Goal: Navigation & Orientation: Find specific page/section

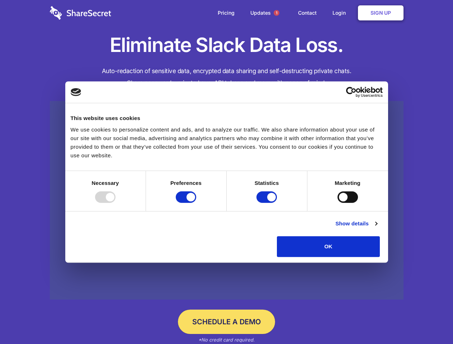
click at [116, 203] on div at bounding box center [105, 197] width 20 height 11
click at [196, 203] on input "Preferences" at bounding box center [186, 197] width 20 height 11
checkbox input "false"
click at [268, 203] on input "Statistics" at bounding box center [266, 197] width 20 height 11
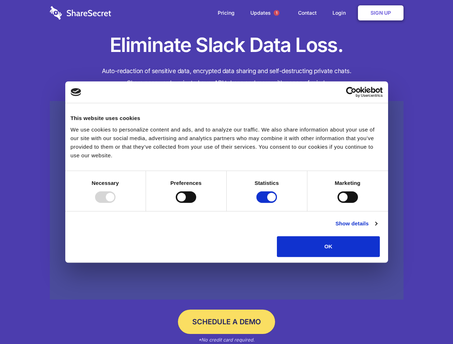
checkbox input "false"
click at [338, 203] on input "Marketing" at bounding box center [348, 197] width 20 height 11
checkbox input "true"
click at [377, 228] on link "Show details" at bounding box center [356, 224] width 42 height 9
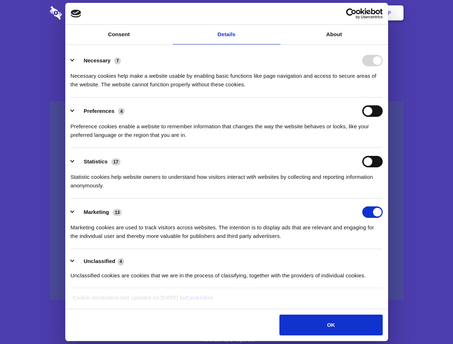
click at [383, 98] on li "Necessary 7 Necessary cookies help make a website usable by enabling basic func…" at bounding box center [227, 72] width 312 height 51
click at [276, 13] on span "1" at bounding box center [277, 13] width 6 height 6
